Goal: Task Accomplishment & Management: Use online tool/utility

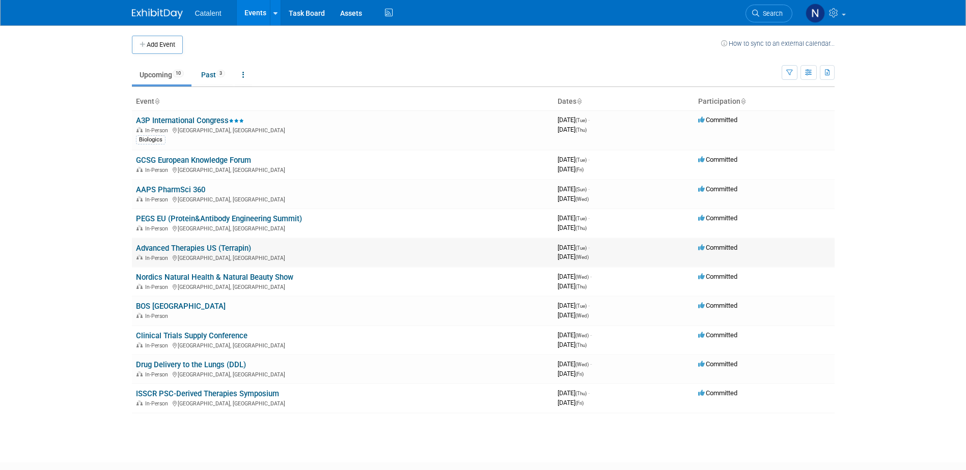
drag, startPoint x: 367, startPoint y: 247, endPoint x: 348, endPoint y: 247, distance: 19.9
click at [367, 247] on td "Advanced Therapies US (Terrapin) In-Person Philadelphia, PA" at bounding box center [342, 252] width 421 height 29
click at [226, 245] on link "Advanced Therapies US (Terrapin)" at bounding box center [193, 248] width 115 height 9
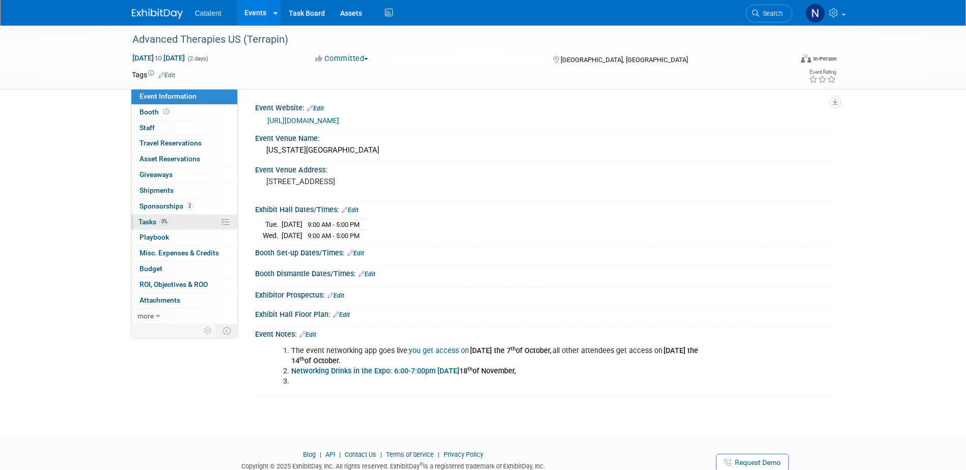
click at [158, 220] on span "Tasks 0%" at bounding box center [154, 222] width 32 height 8
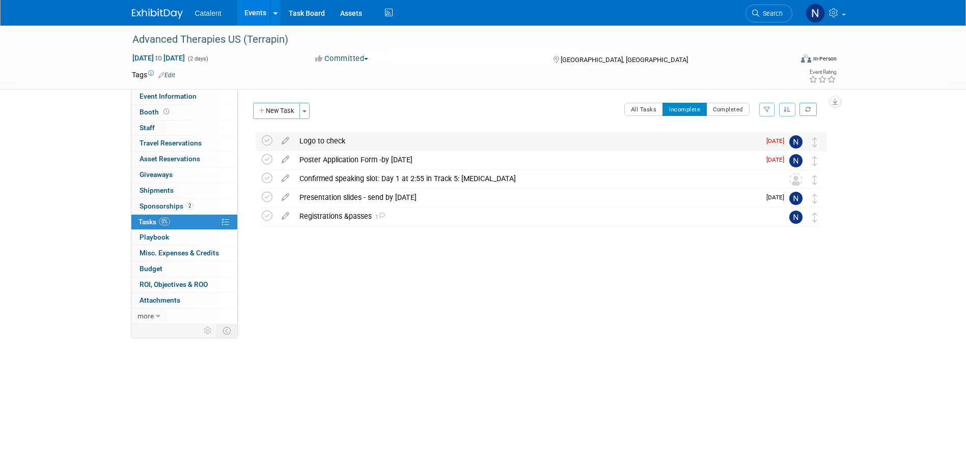
click at [406, 137] on div "Logo to check" at bounding box center [527, 140] width 466 height 17
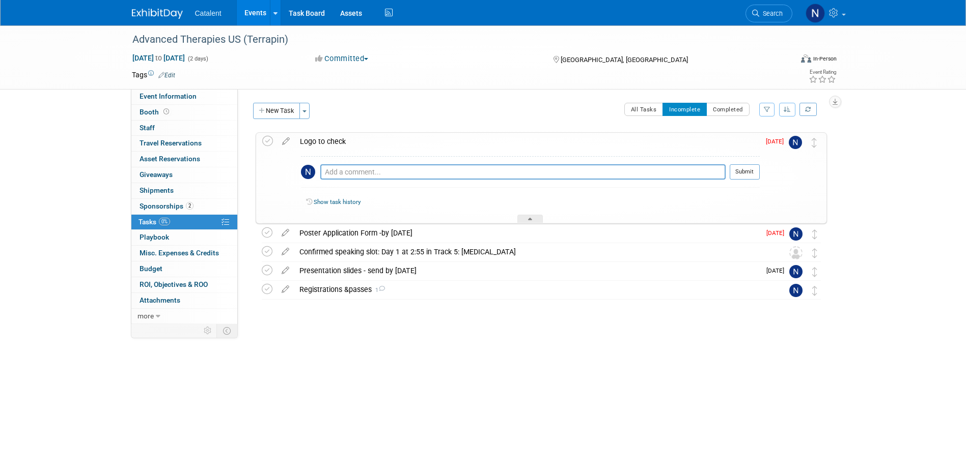
click at [406, 136] on div "Logo to check" at bounding box center [527, 141] width 465 height 17
